Goal: Information Seeking & Learning: Learn about a topic

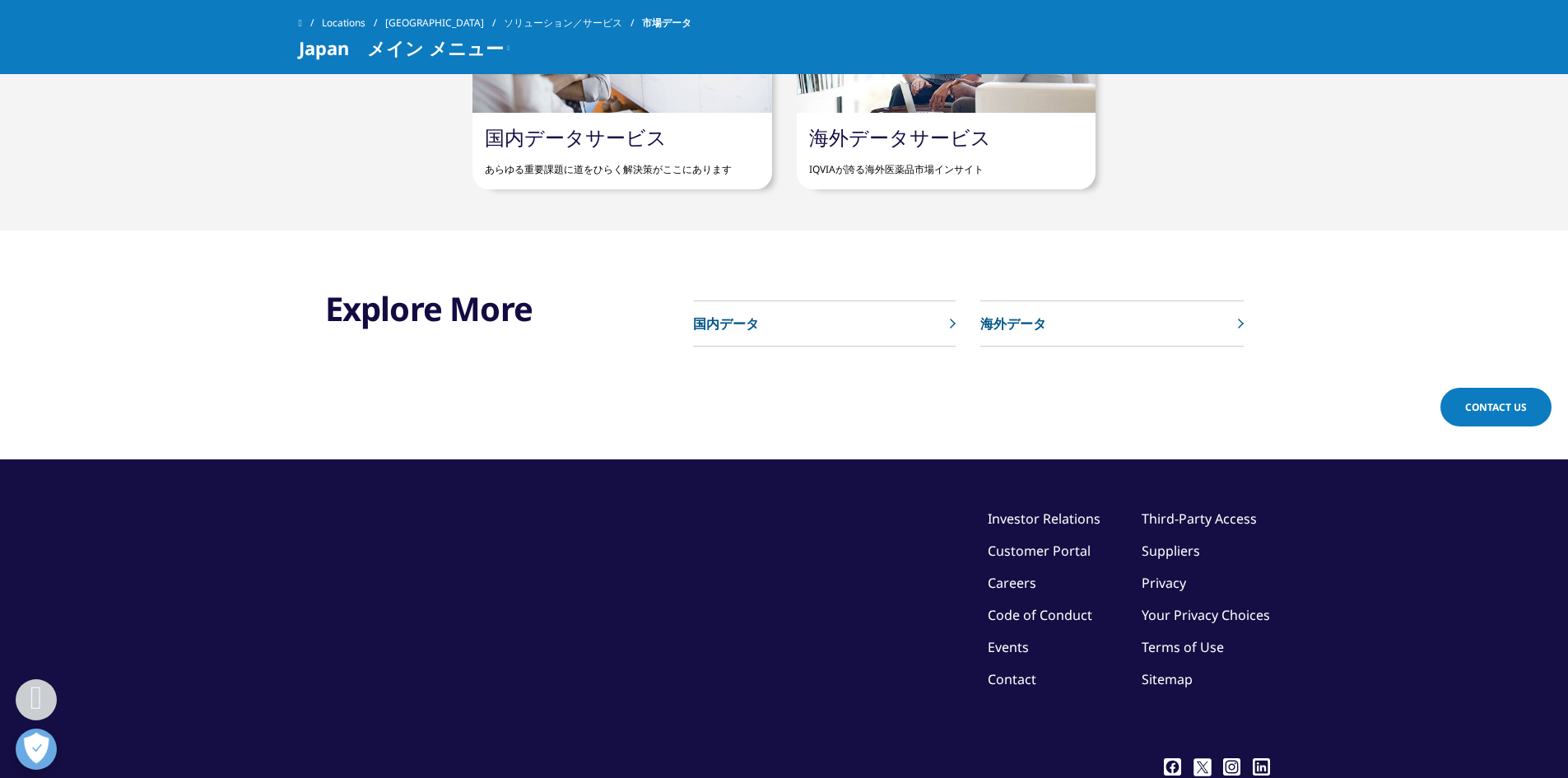
scroll to position [1201, 0]
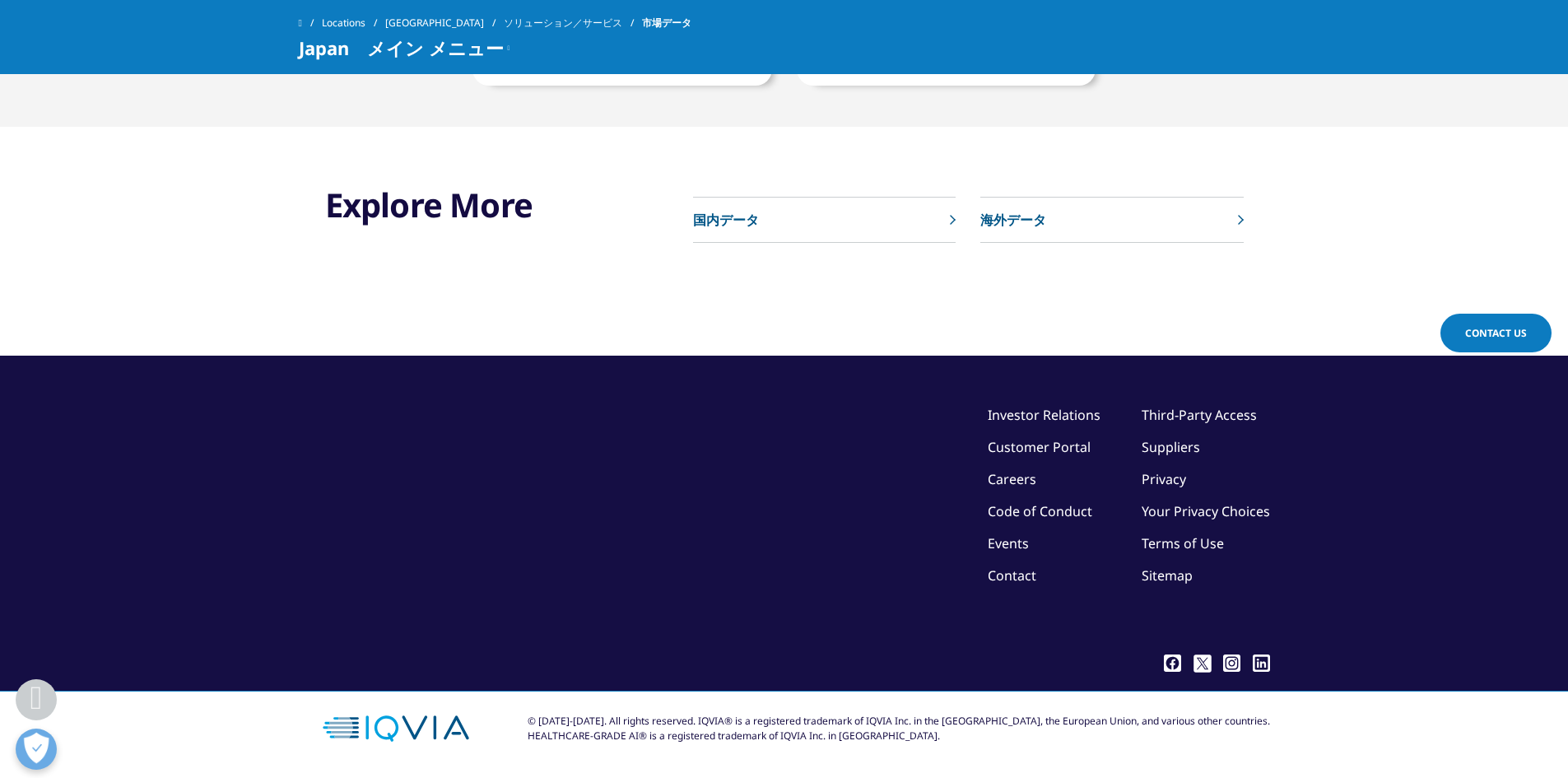
click at [721, 219] on p "国内データ" at bounding box center [726, 220] width 66 height 20
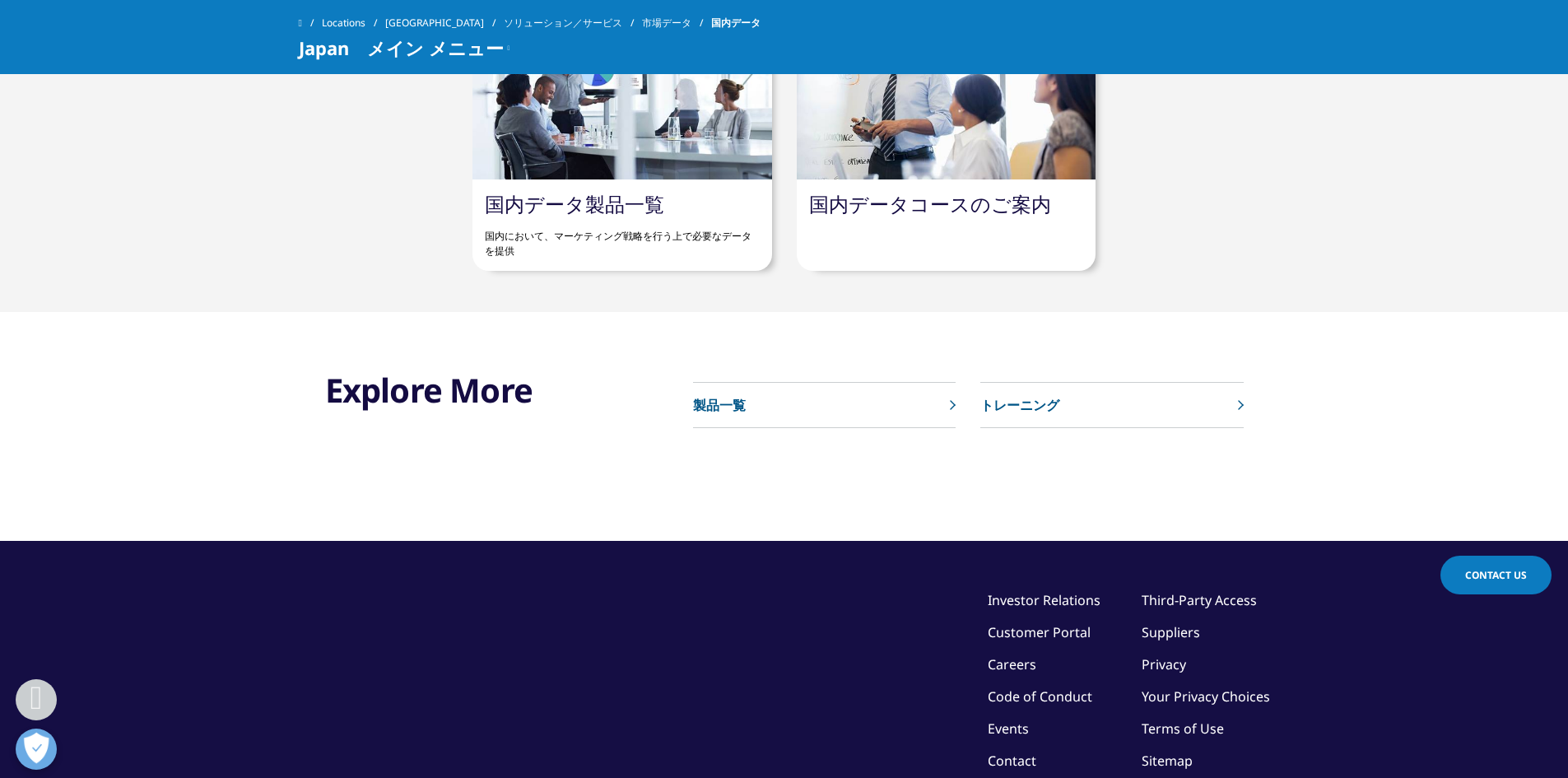
scroll to position [796, 0]
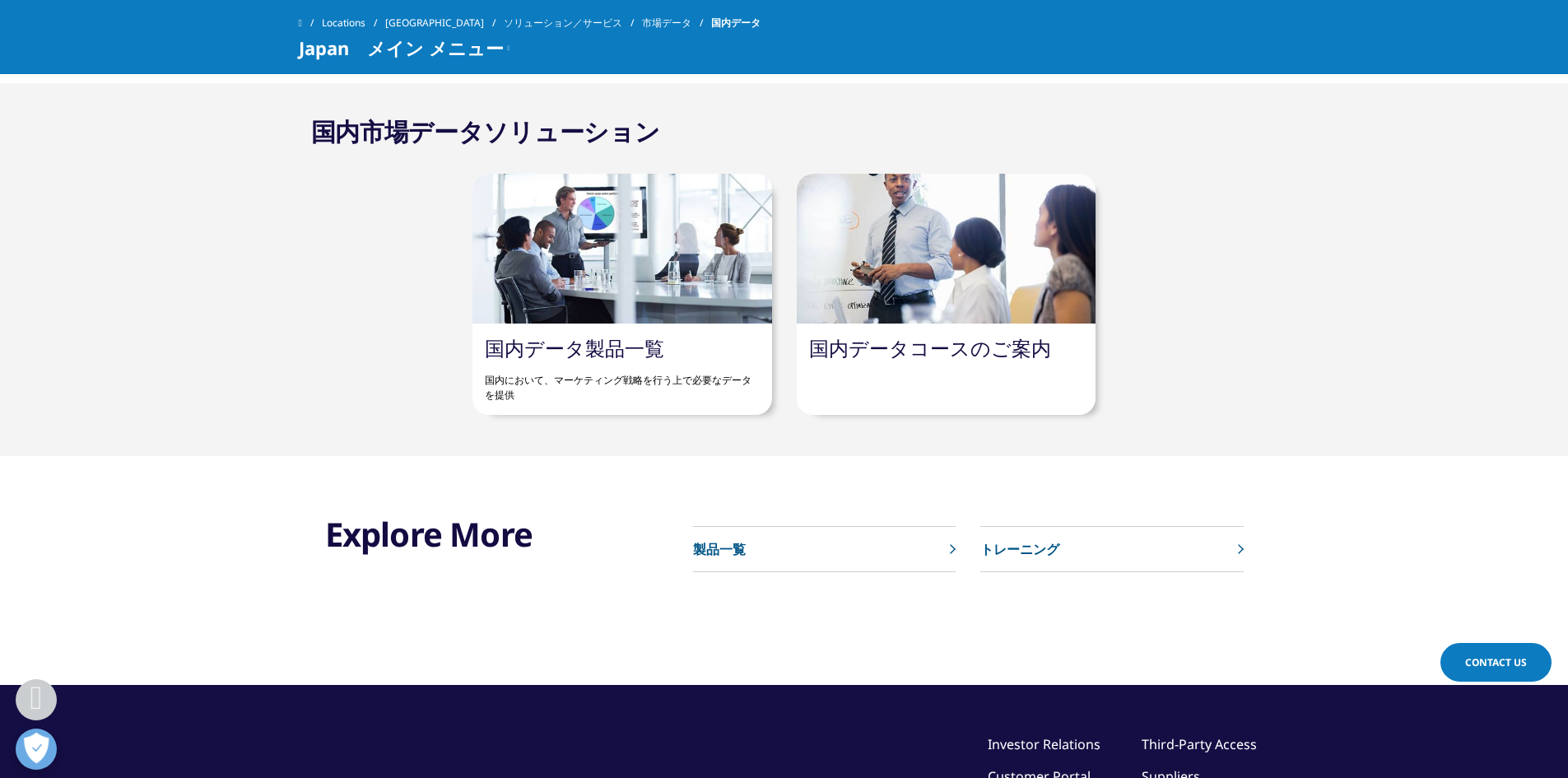
click at [653, 344] on link "国内データ製品一覧" at bounding box center [574, 348] width 180 height 27
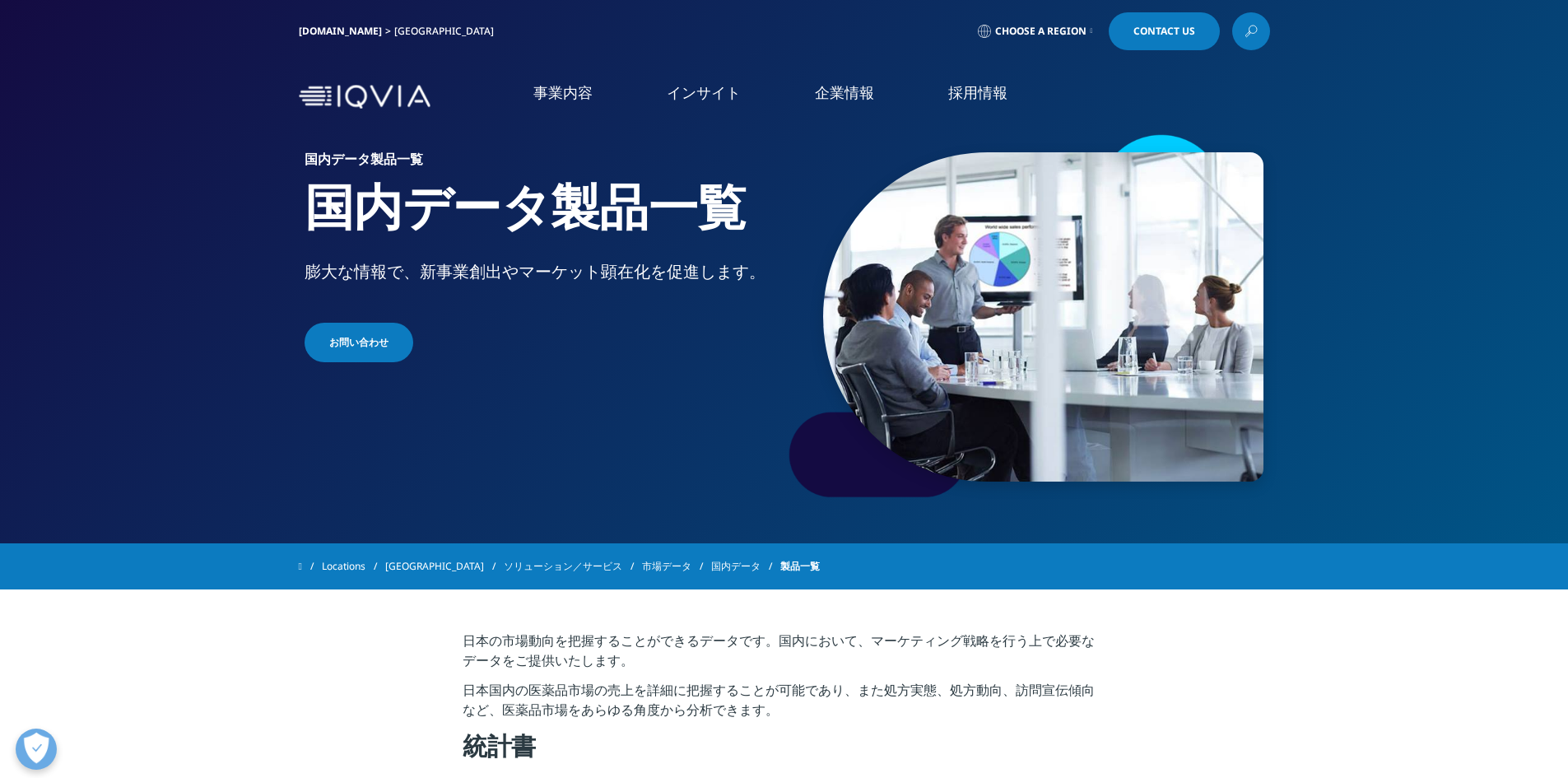
scroll to position [329, 0]
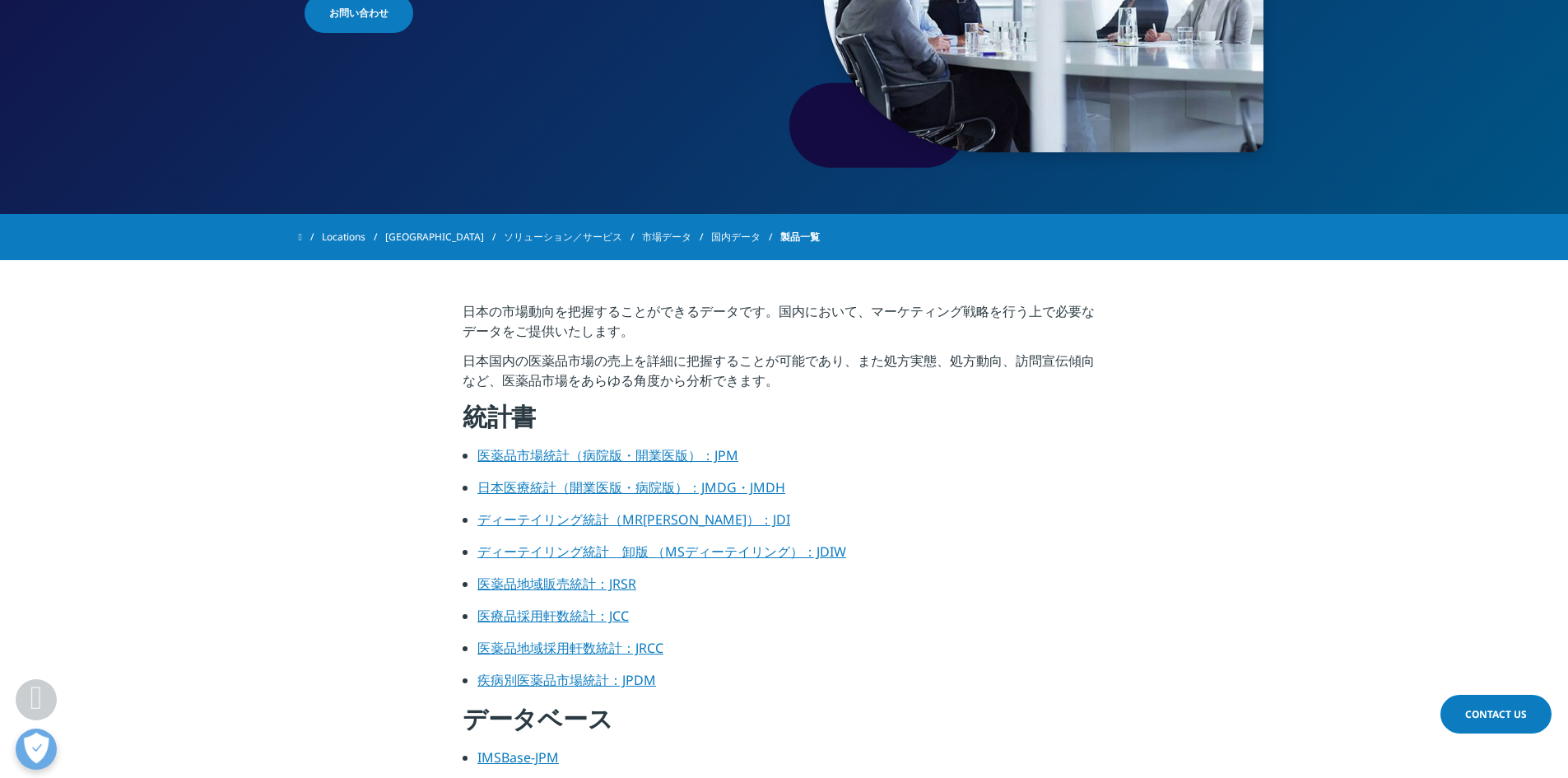
click at [519, 449] on link "医薬品市場統計（病院版・開業医版）：JPM" at bounding box center [608, 455] width 261 height 18
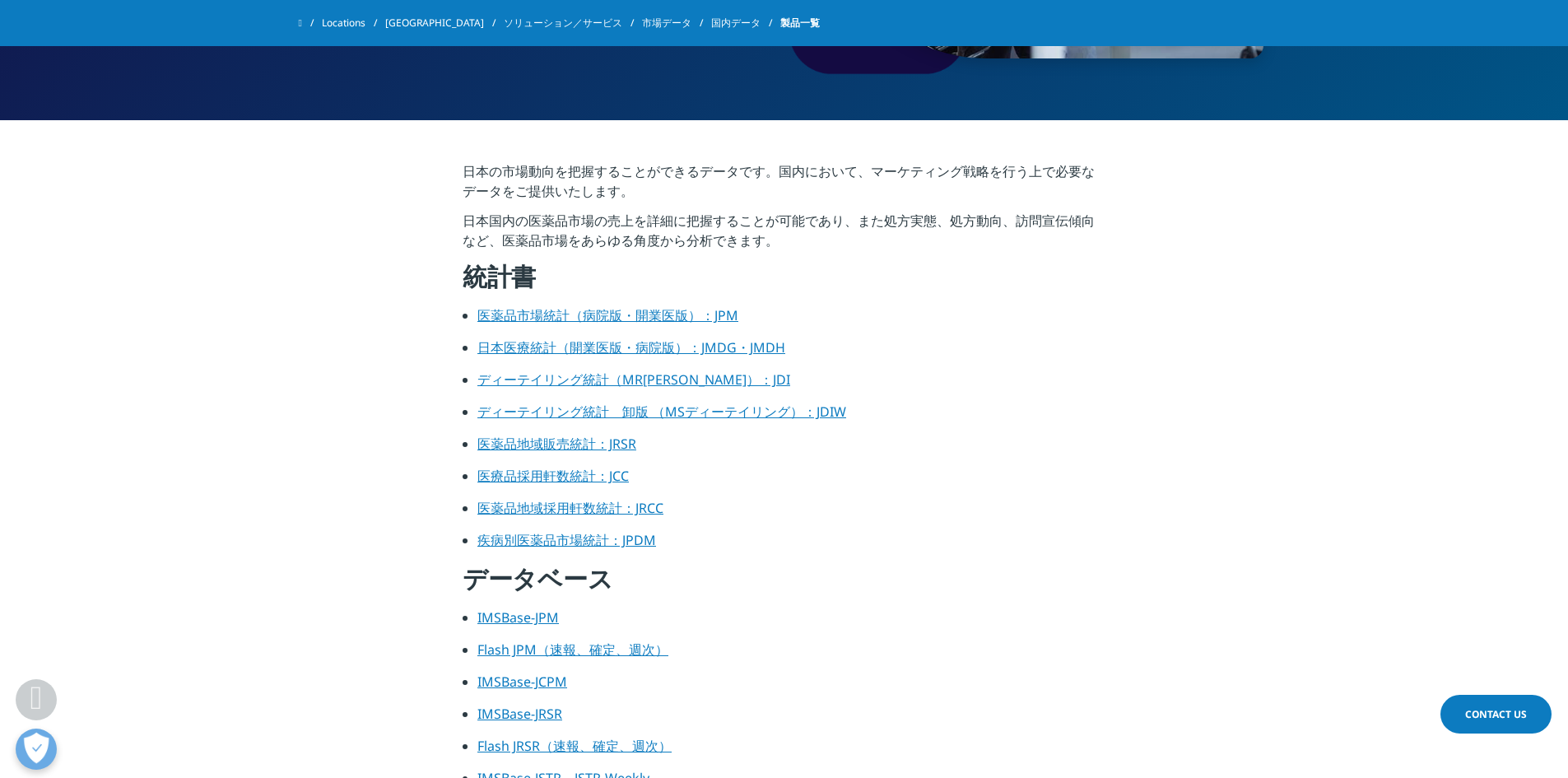
scroll to position [575, 0]
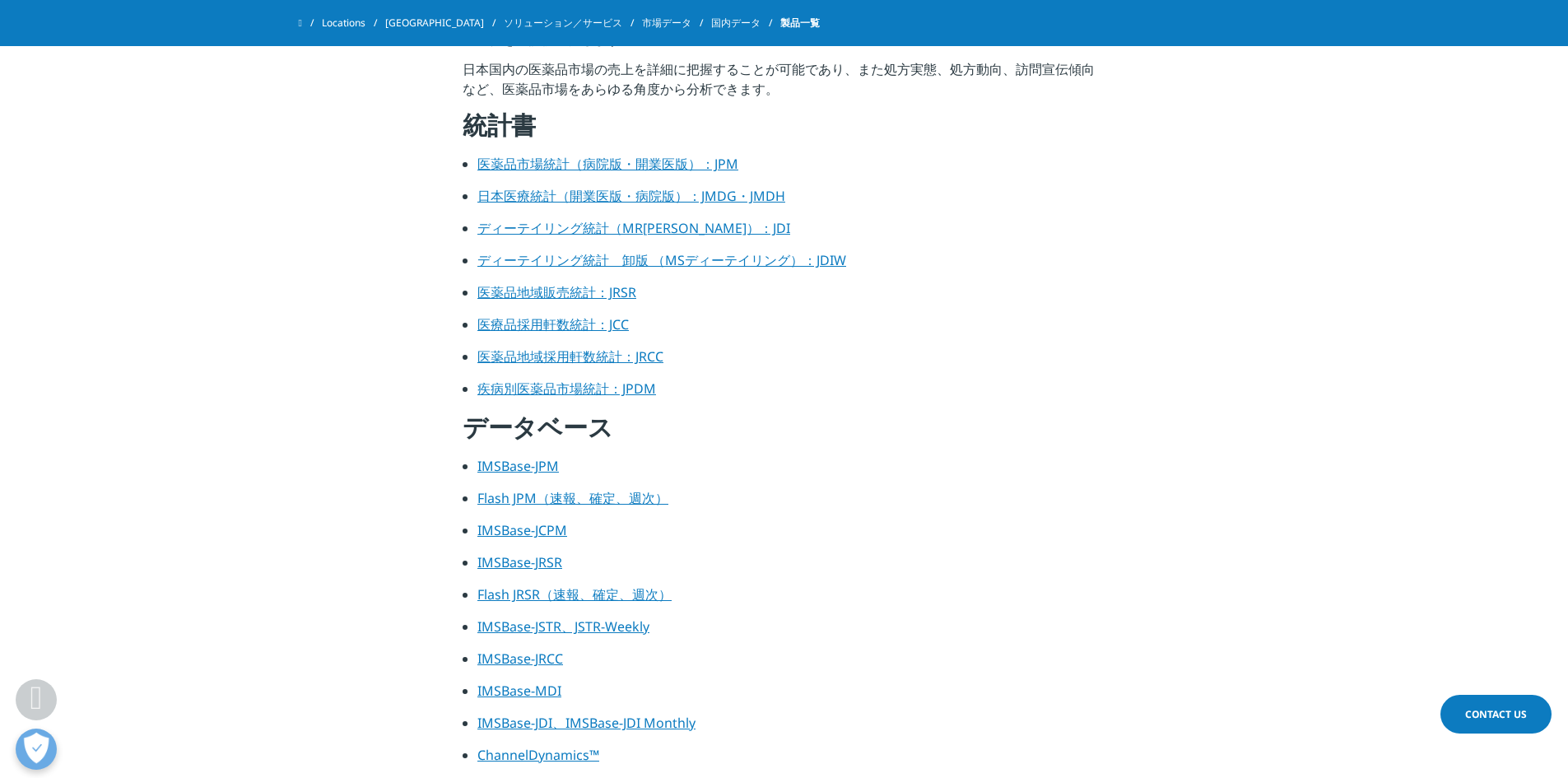
click at [628, 199] on link "日本医療統計（開業医版・病院版）：JMDG・JMDH" at bounding box center [632, 197] width 308 height 18
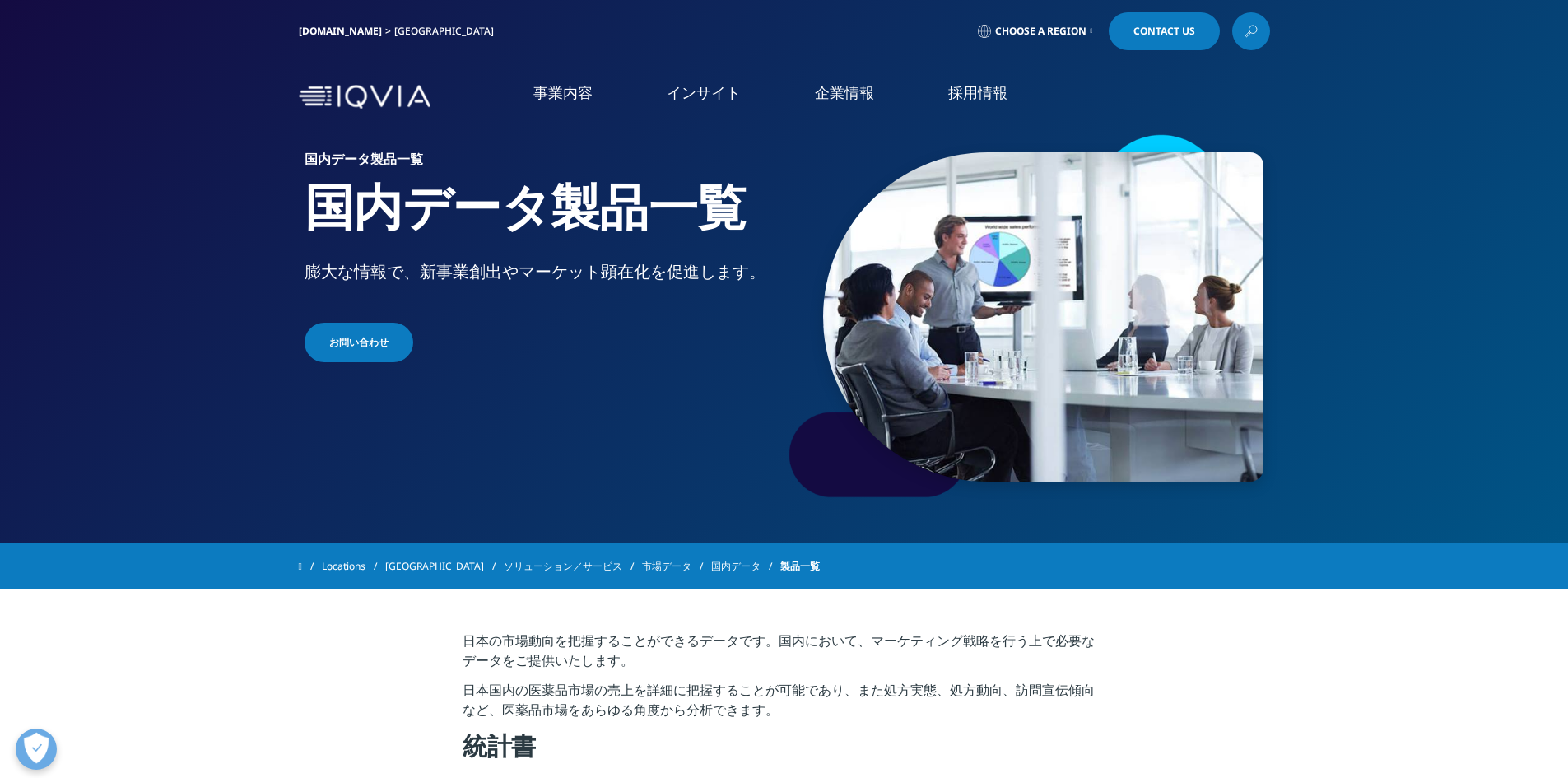
click at [659, 256] on link "イベント＆ウェビナー" at bounding box center [819, 253] width 500 height 19
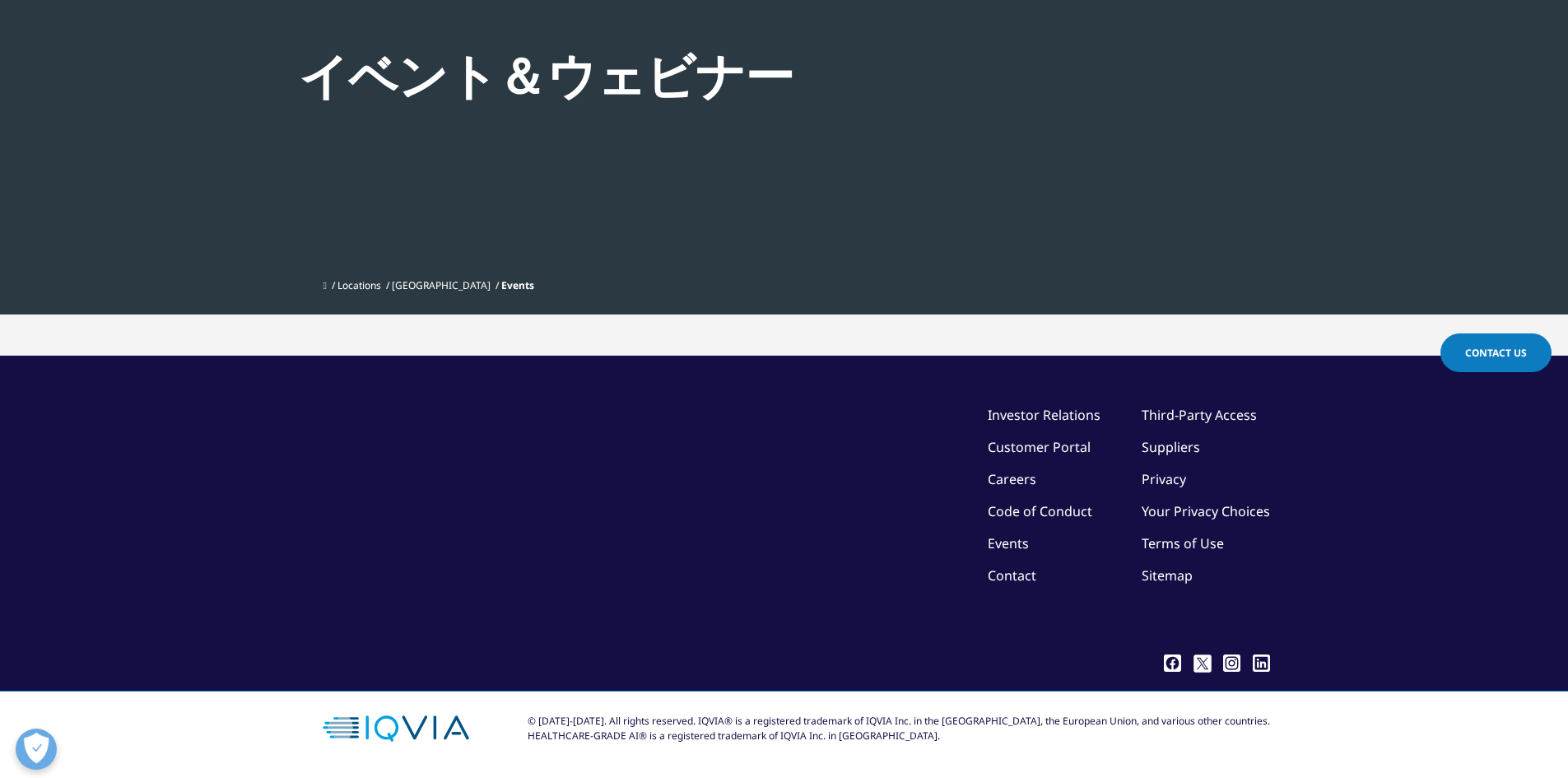
scroll to position [64, 0]
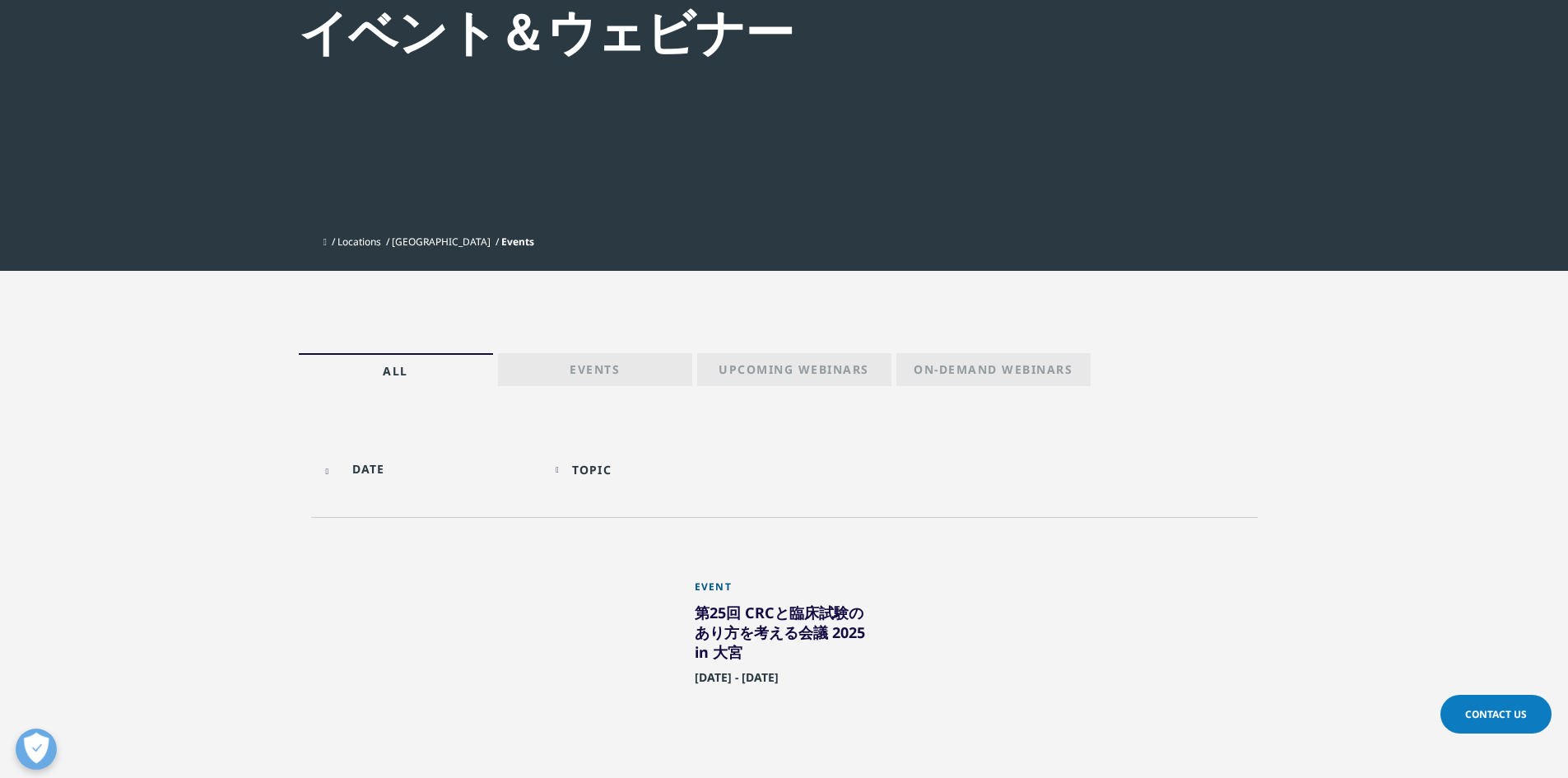
scroll to position [21, 0]
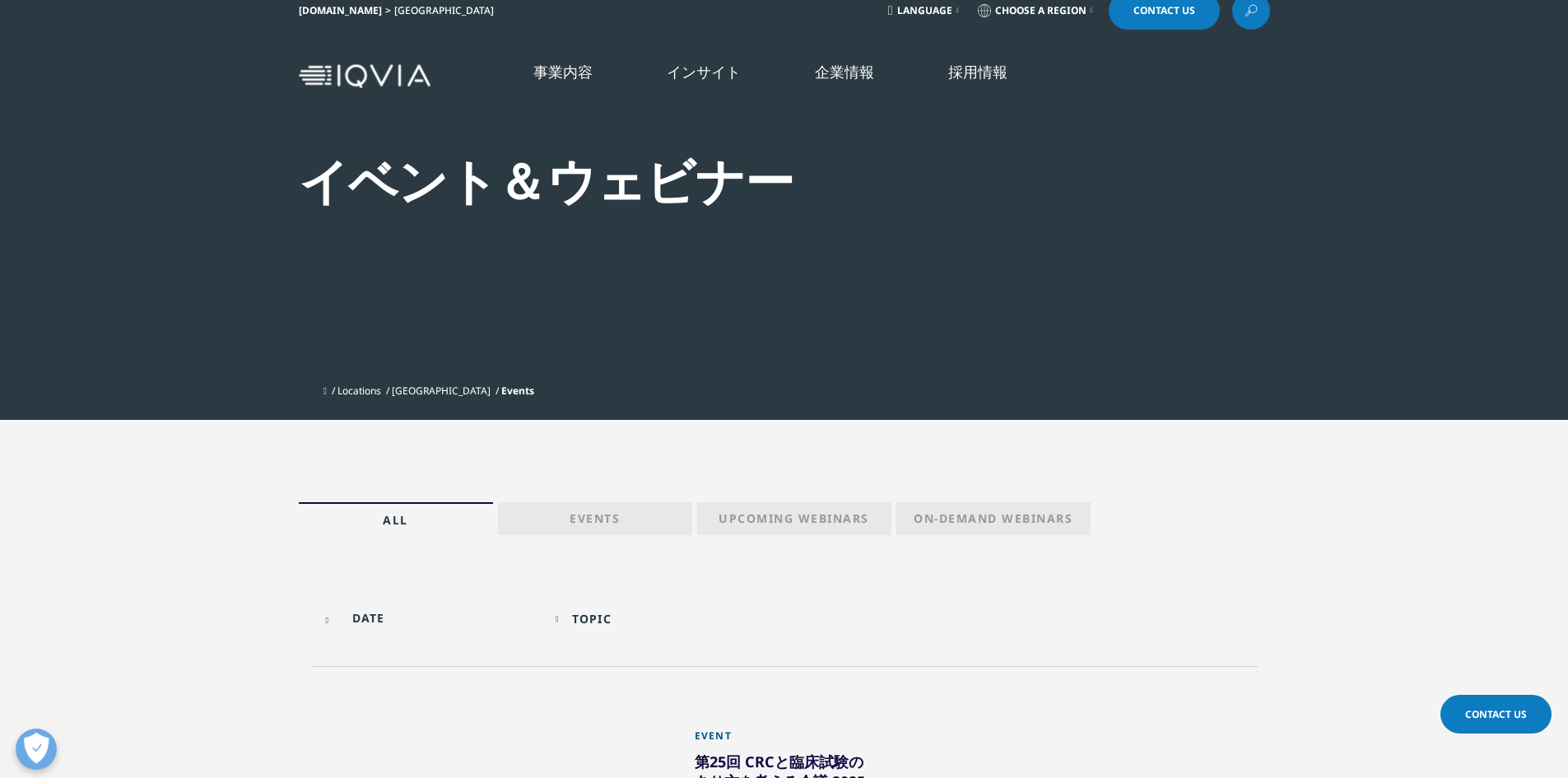
click at [568, 517] on link "Events" at bounding box center [595, 518] width 194 height 33
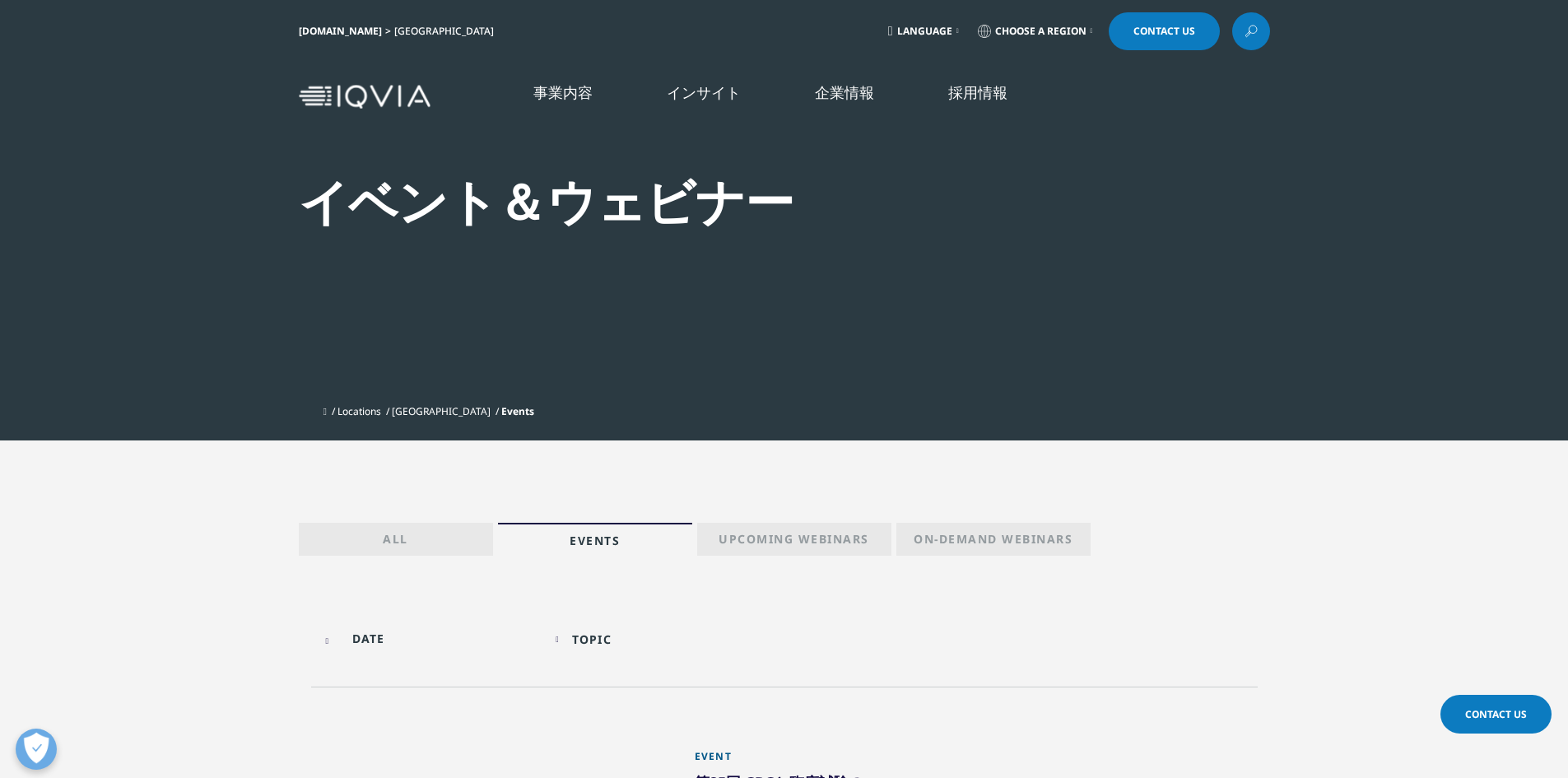
click at [371, 87] on img at bounding box center [364, 97] width 132 height 24
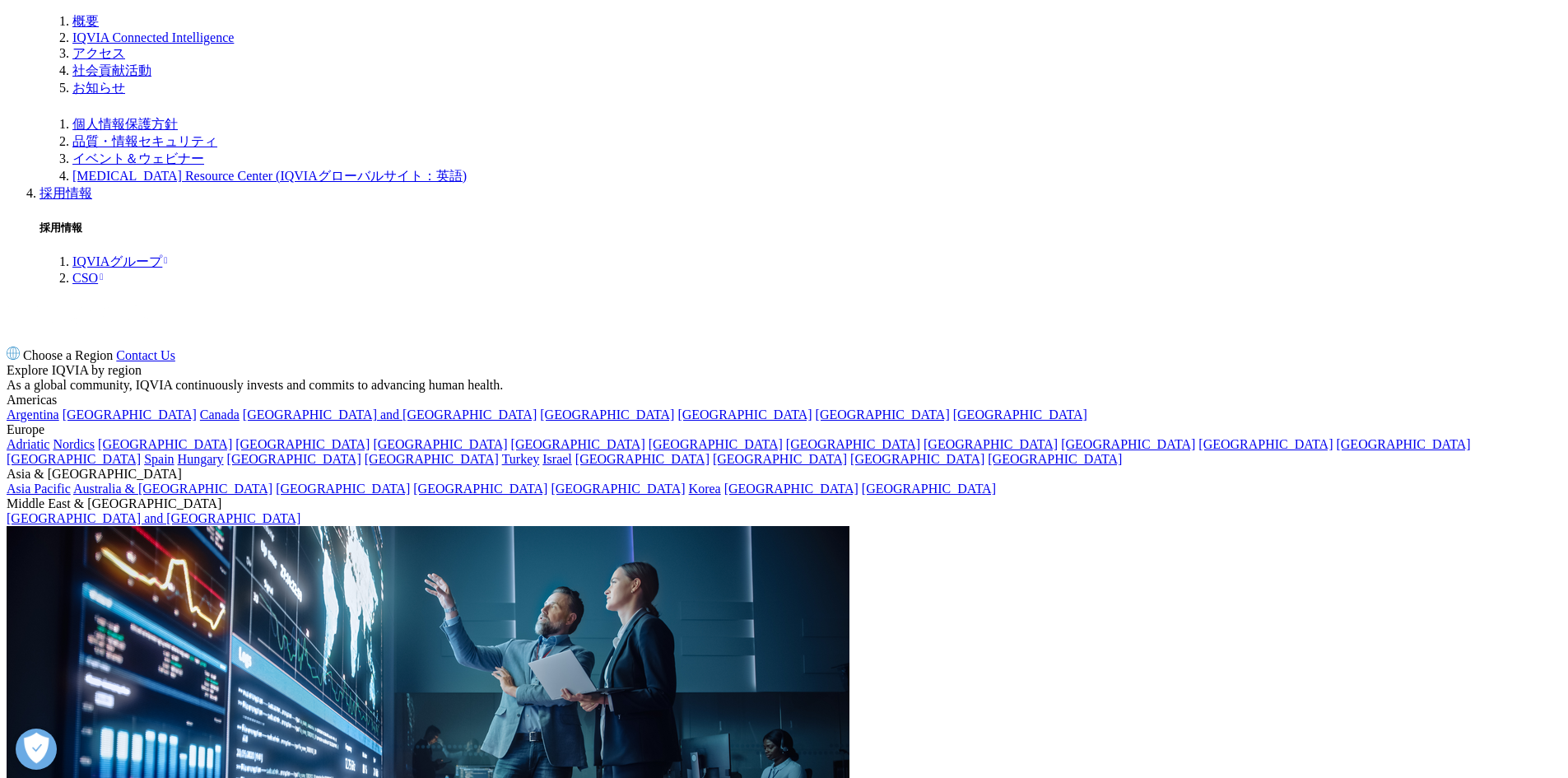
scroll to position [1895, 0]
